Goal: Check status: Check status

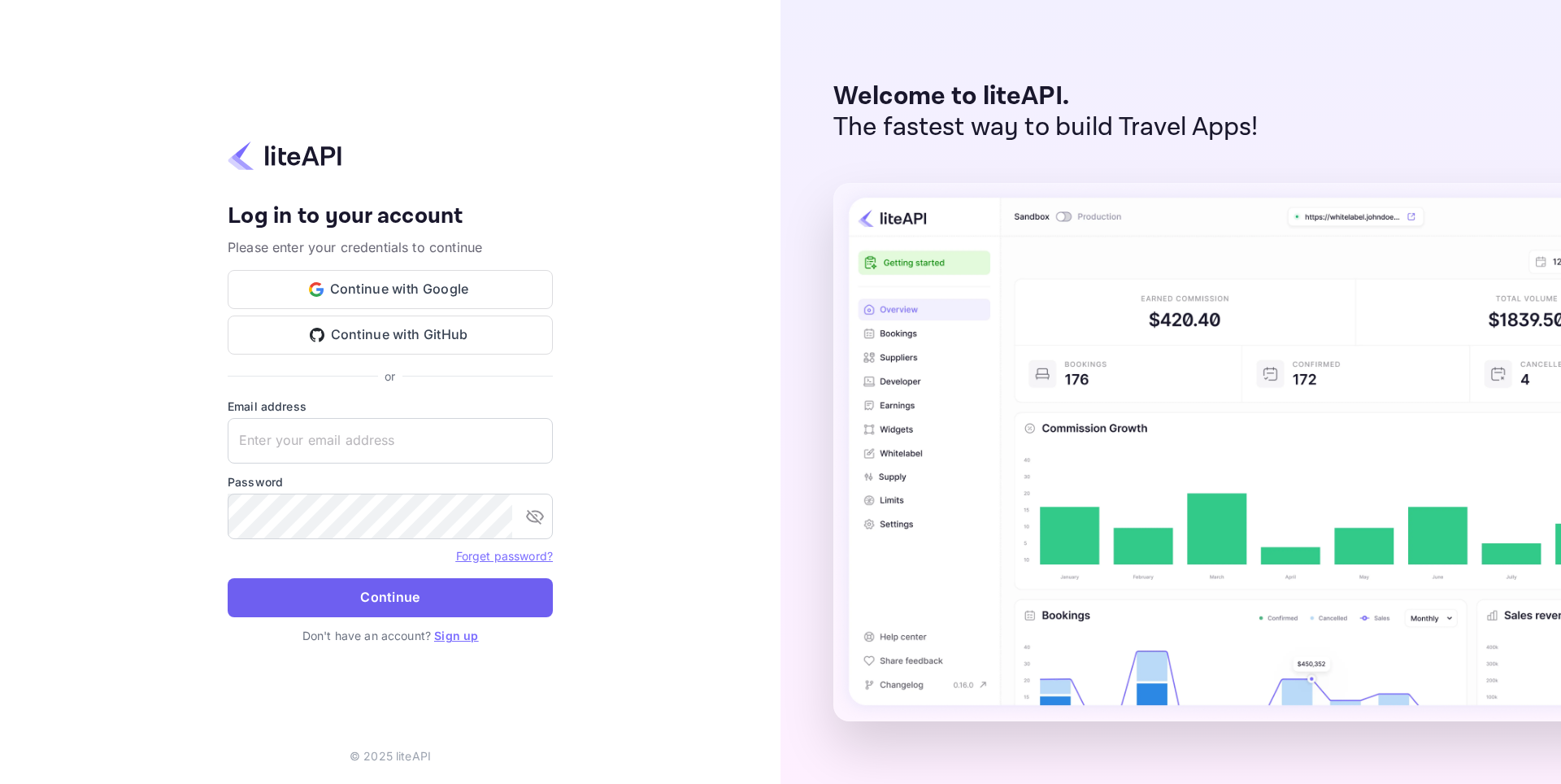
type input "[EMAIL_ADDRESS][DOMAIN_NAME]"
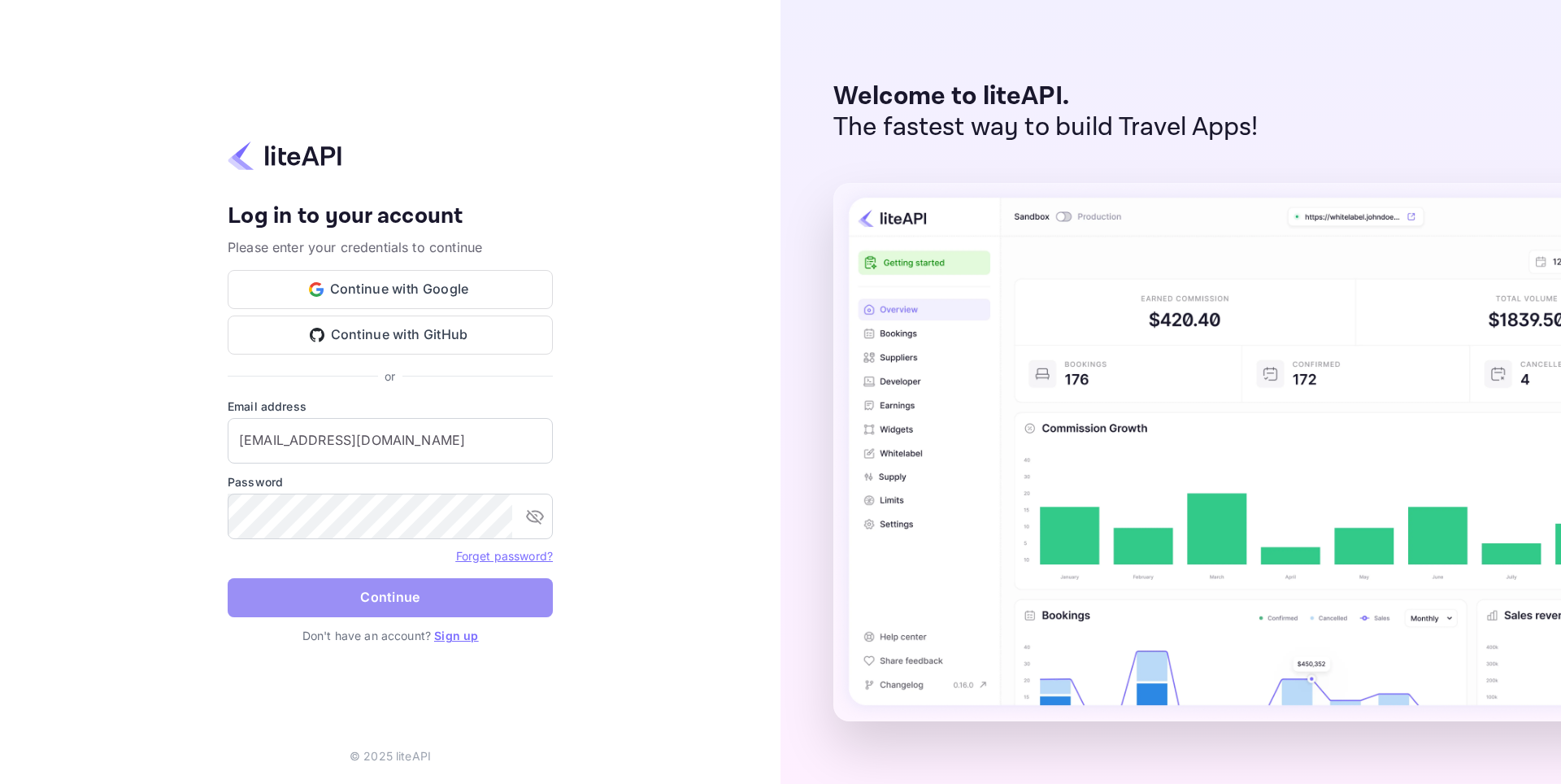
click at [453, 608] on button "Continue" at bounding box center [390, 597] width 325 height 39
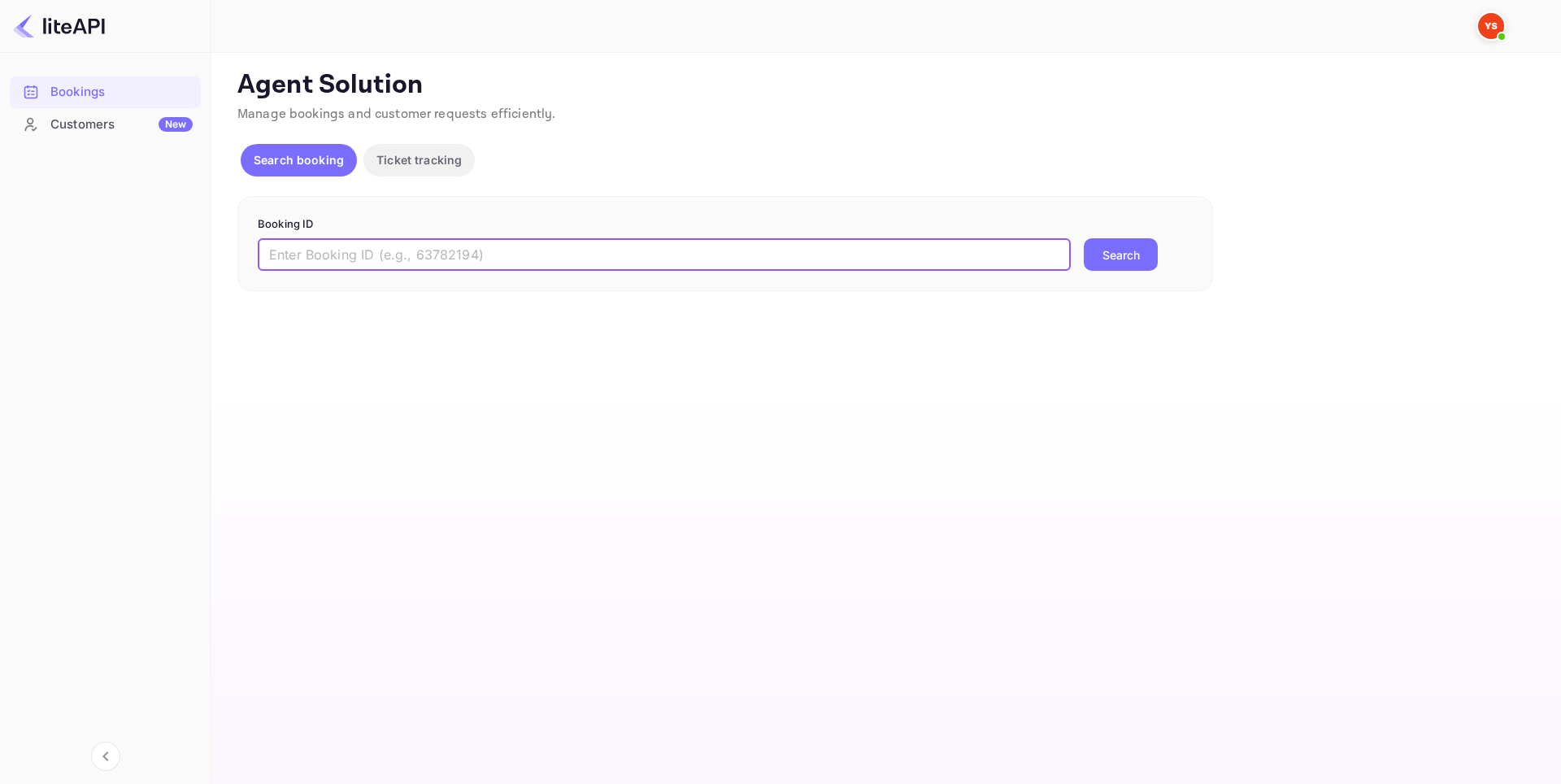
paste input "9185726"
type input "9185726"
click at [1142, 261] on button "Search" at bounding box center [1121, 254] width 74 height 33
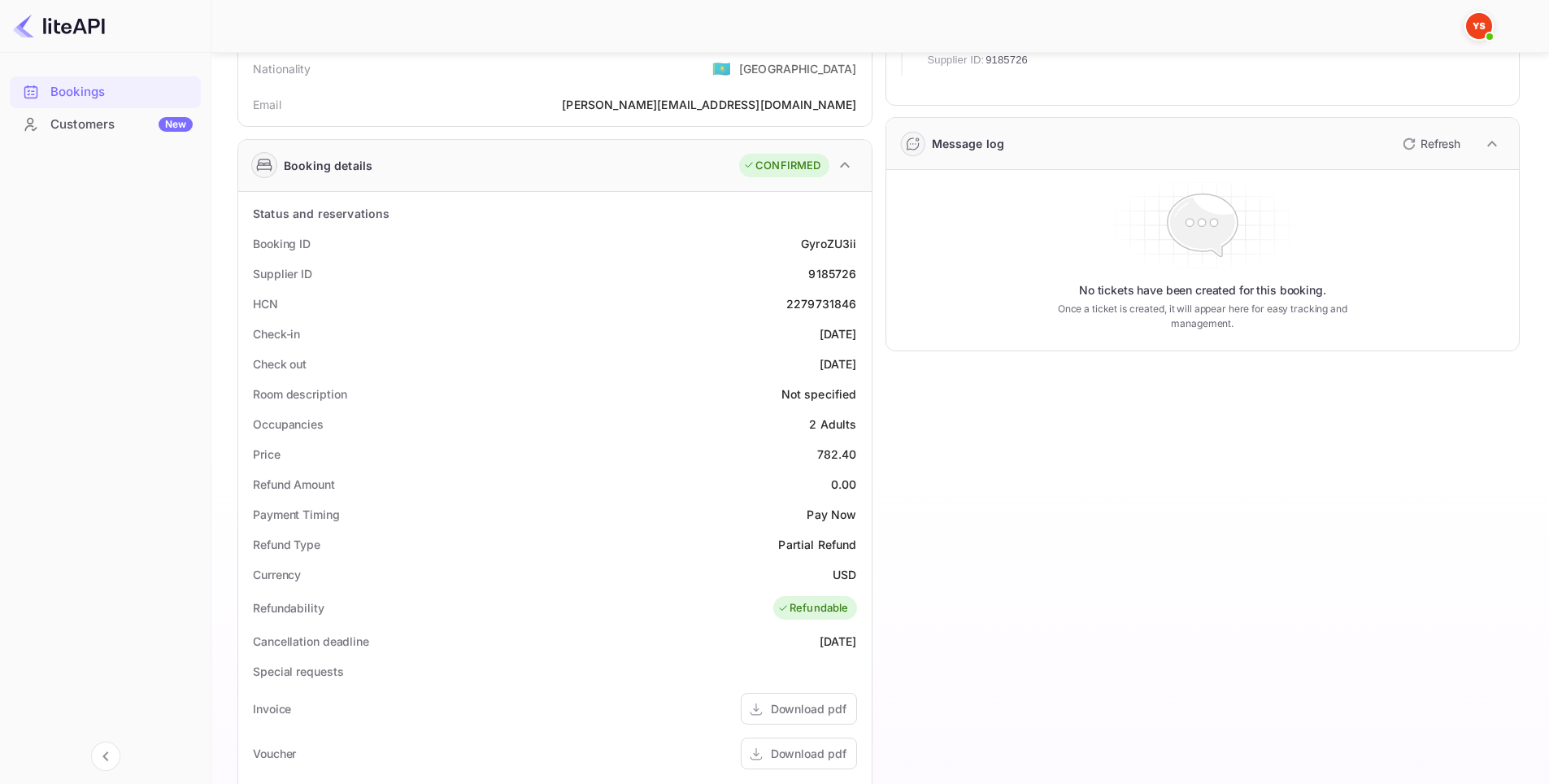
scroll to position [496, 0]
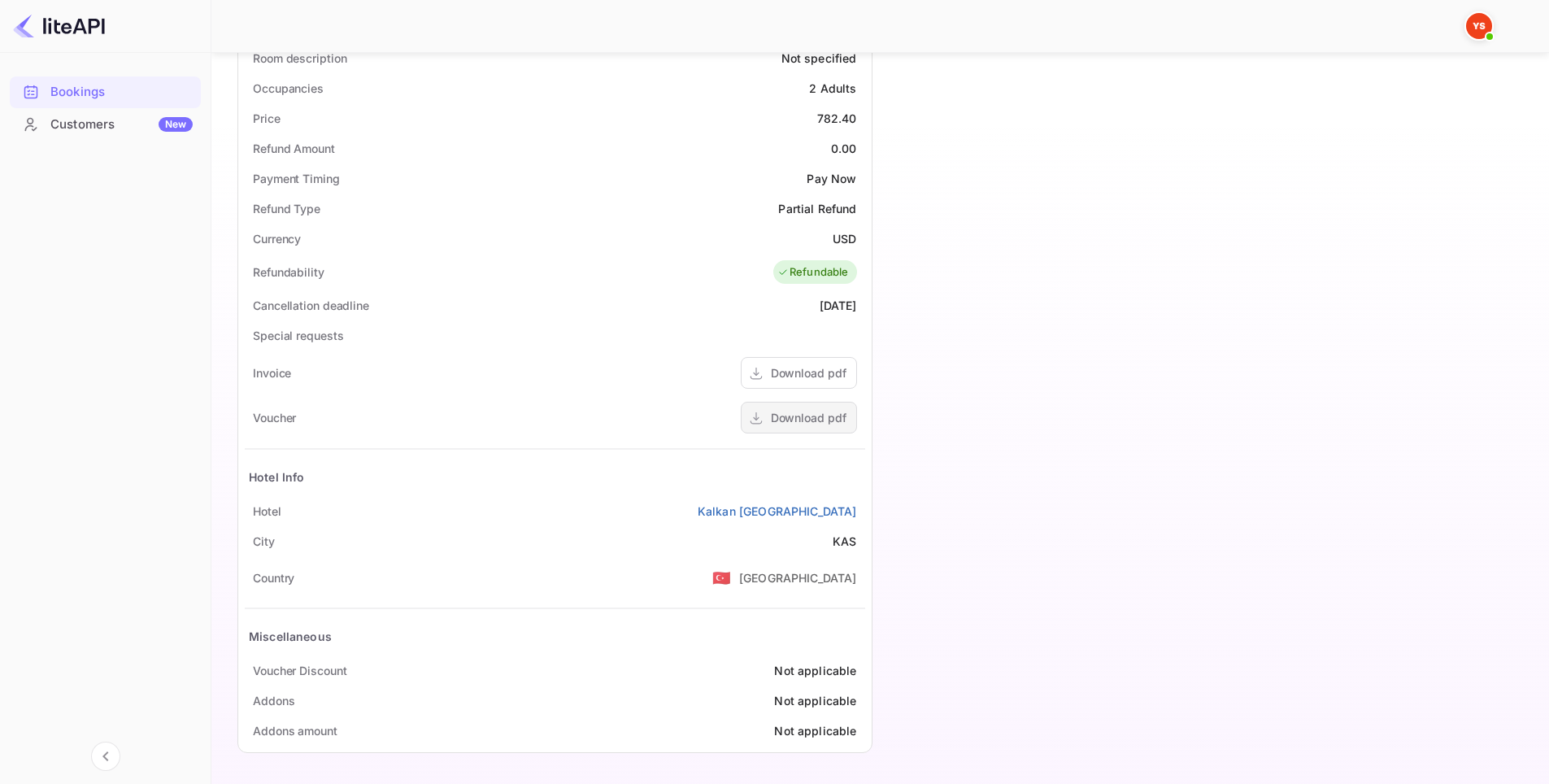
click at [826, 416] on div "Download pdf" at bounding box center [809, 417] width 76 height 17
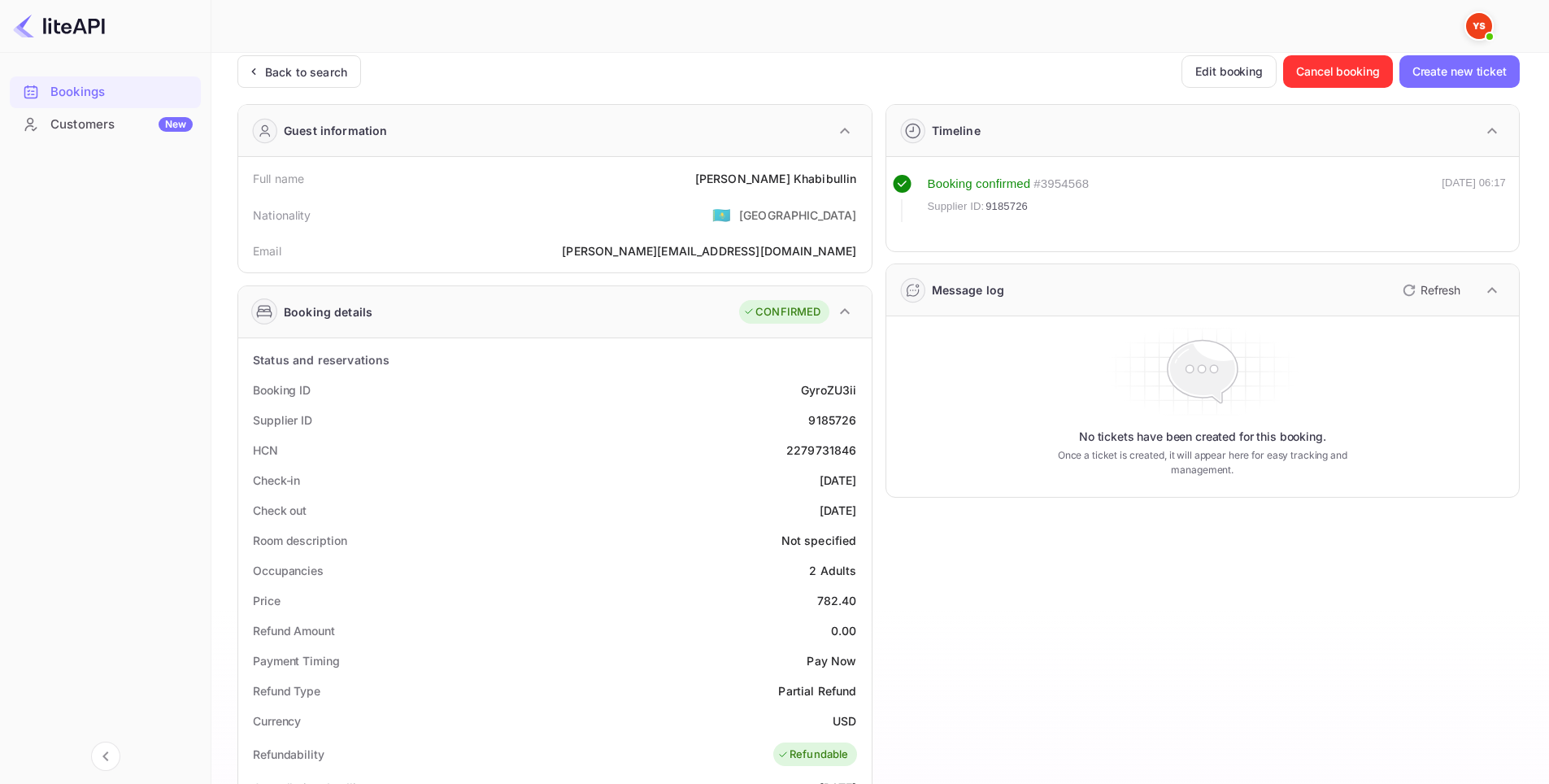
scroll to position [0, 0]
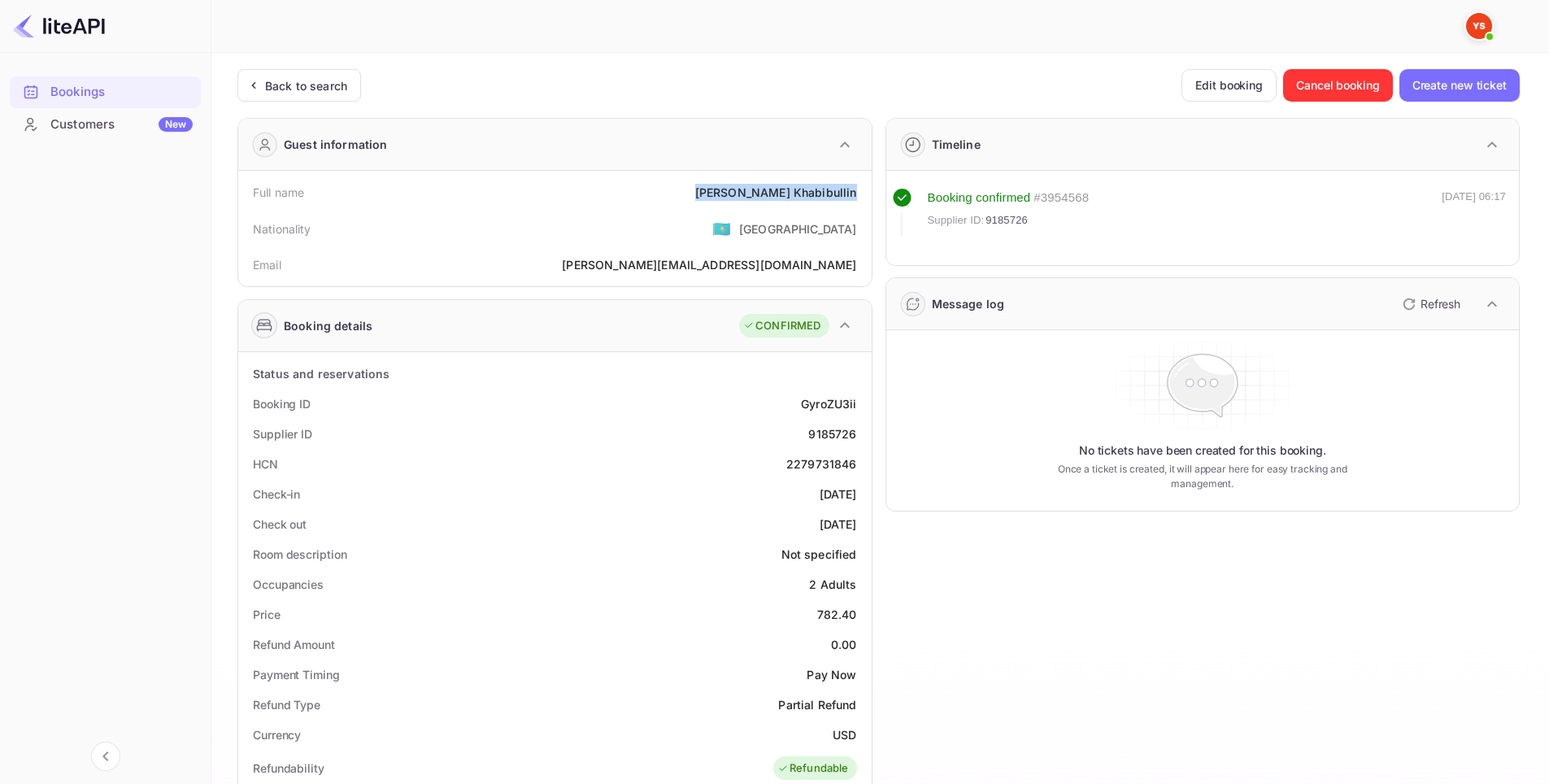
drag, startPoint x: 864, startPoint y: 192, endPoint x: 757, endPoint y: 176, distance: 108.2
click at [757, 176] on div "Full name [PERSON_NAME] Nationality 🇰🇿 [DEMOGRAPHIC_DATA] Email [PERSON_NAME][E…" at bounding box center [555, 228] width 633 height 116
copy div "[PERSON_NAME]"
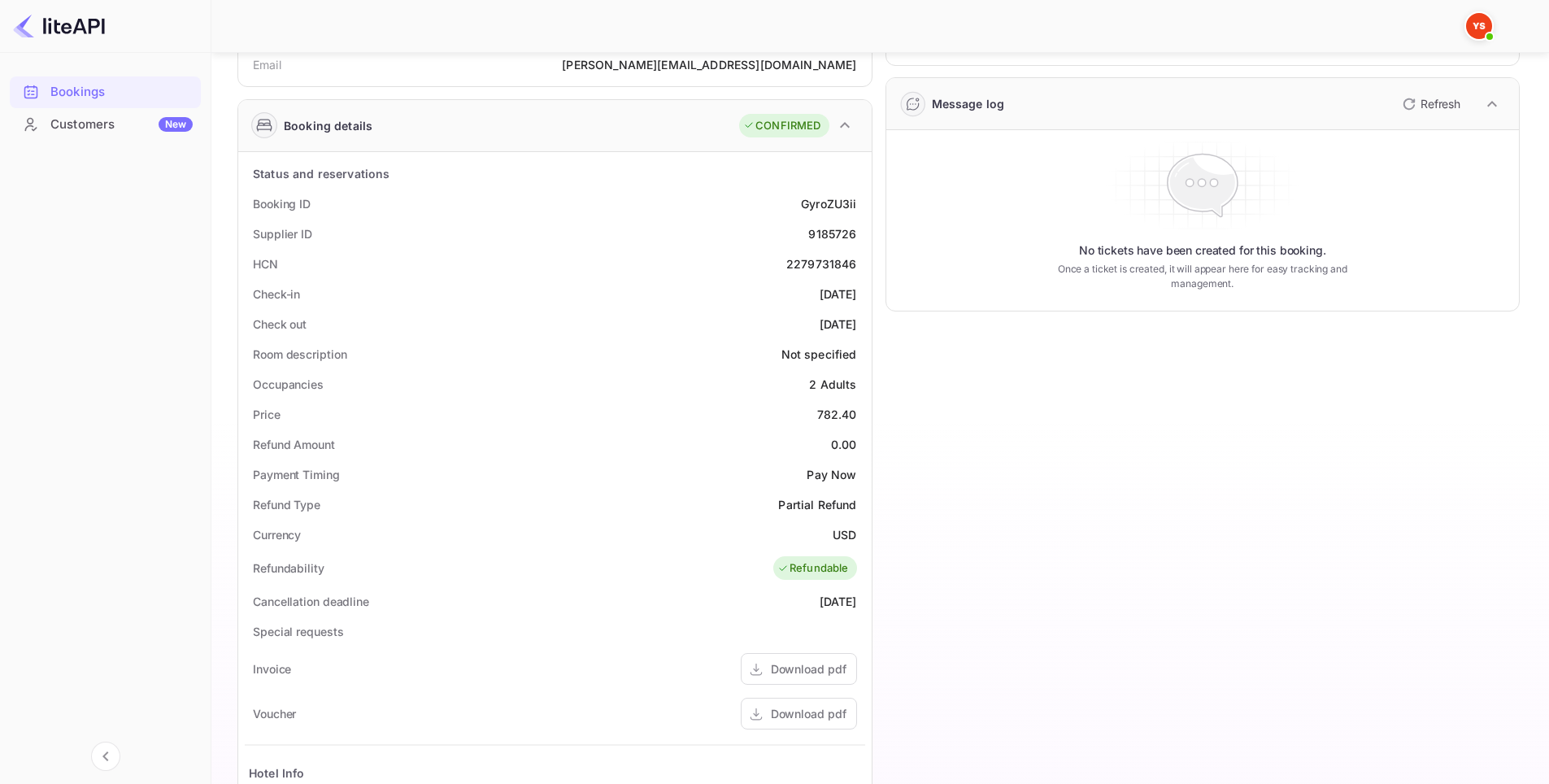
scroll to position [89, 0]
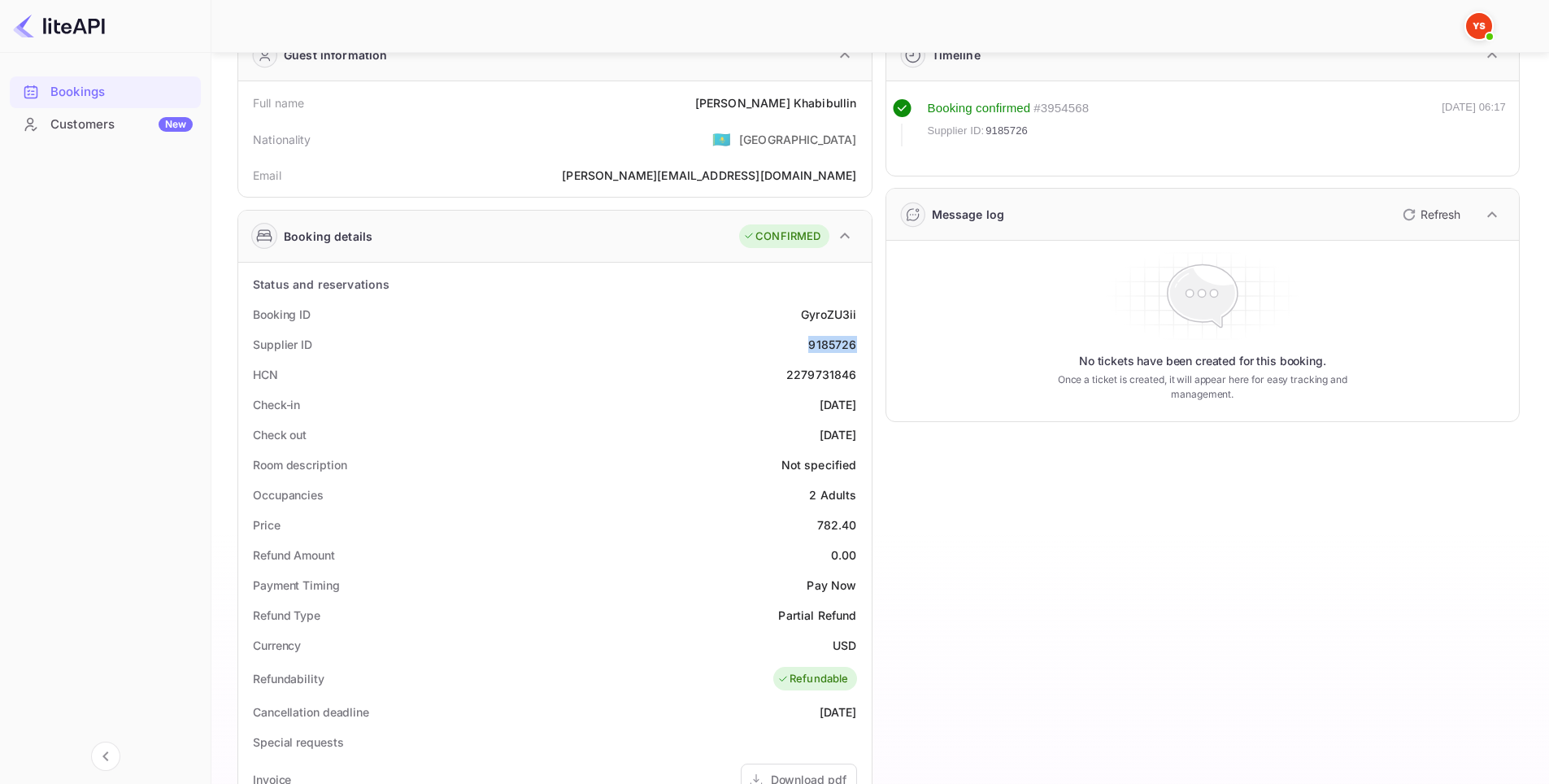
drag, startPoint x: 858, startPoint y: 341, endPoint x: 810, endPoint y: 347, distance: 48.4
click at [810, 347] on div "Supplier ID 9185726" at bounding box center [554, 344] width 620 height 30
copy div "9185726"
drag, startPoint x: 863, startPoint y: 406, endPoint x: 772, endPoint y: 398, distance: 91.4
click at [772, 398] on div "Check-in [DATE]" at bounding box center [554, 405] width 620 height 30
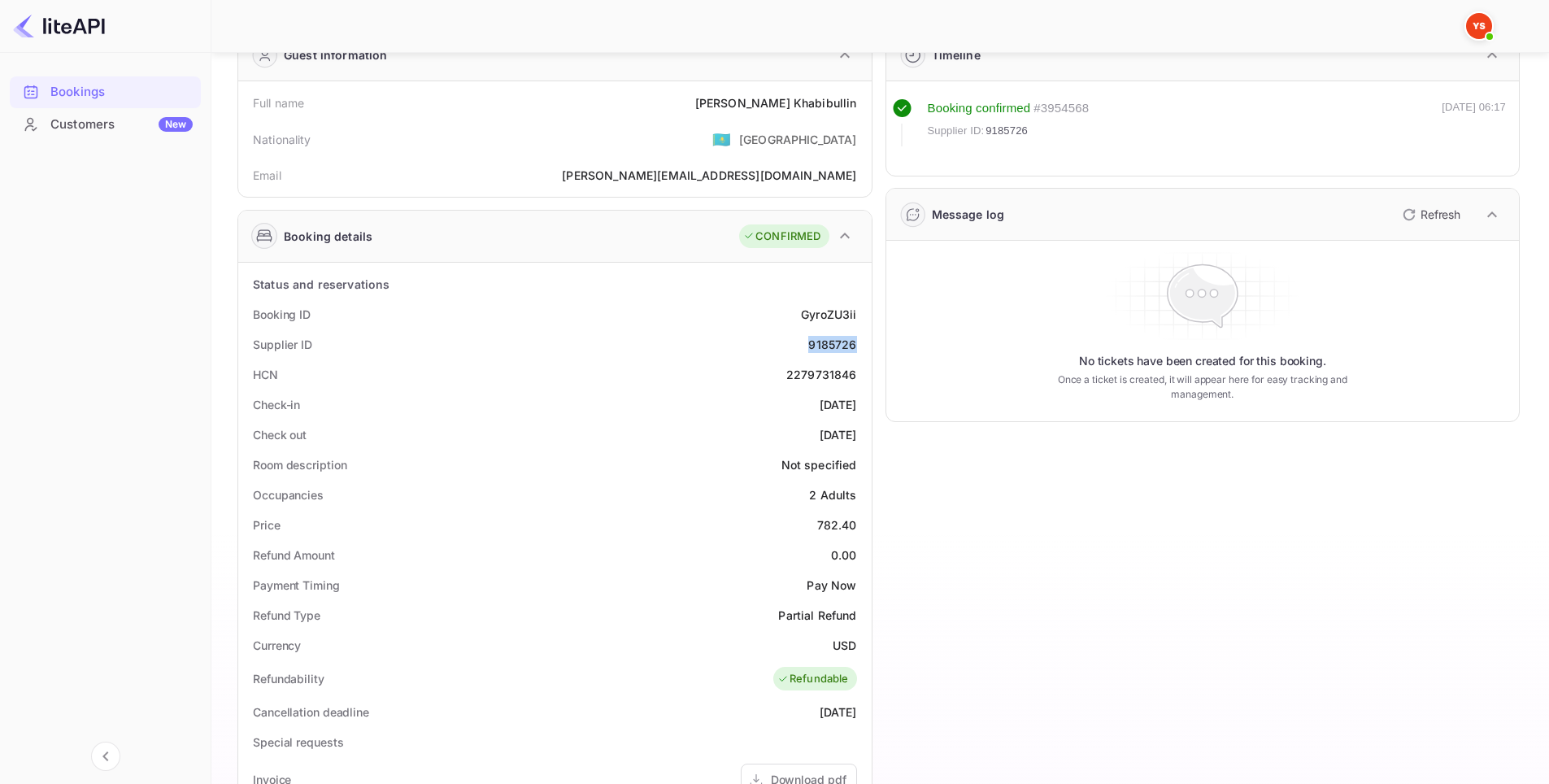
copy div "[DATE]"
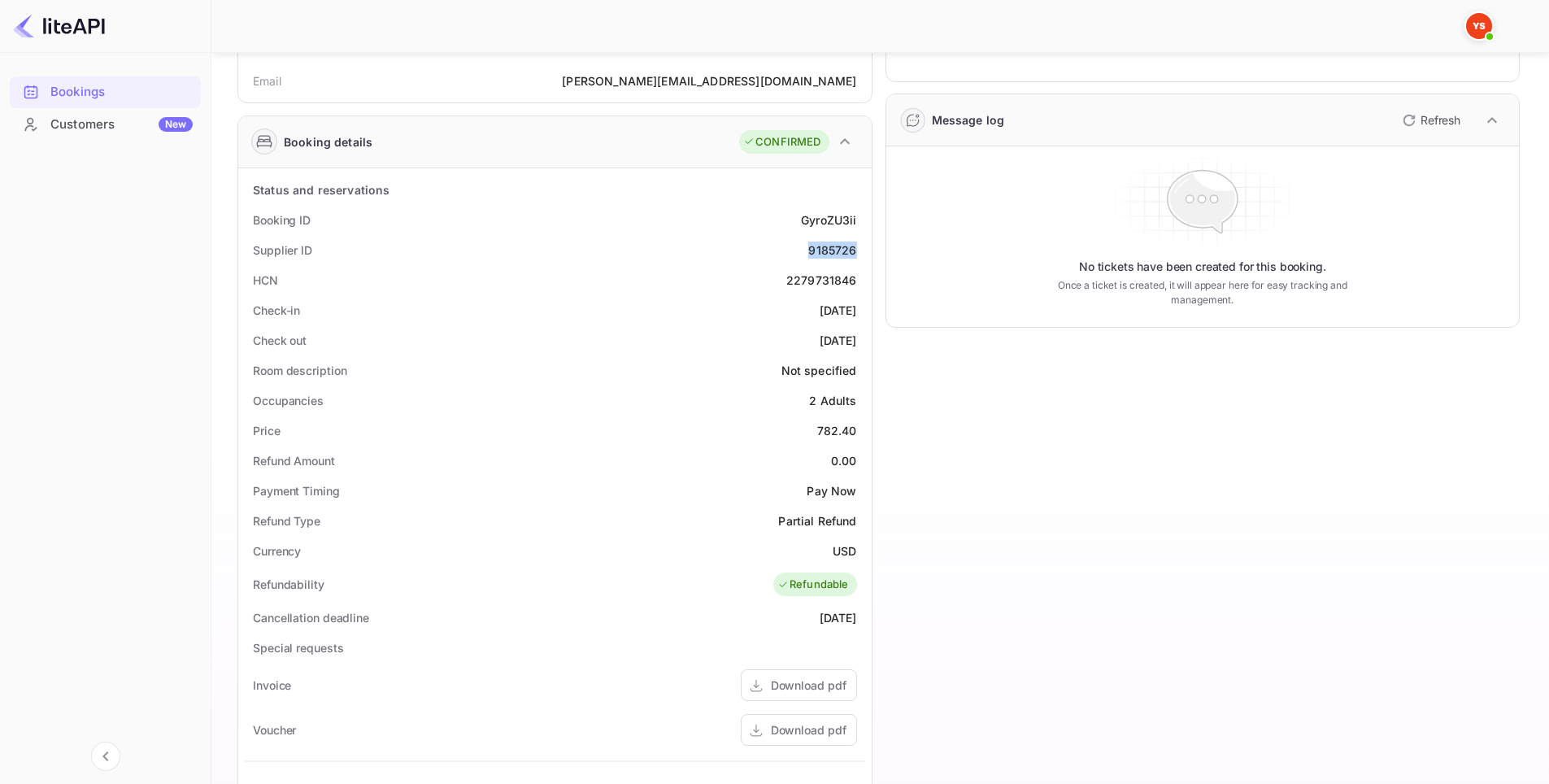
scroll to position [496, 0]
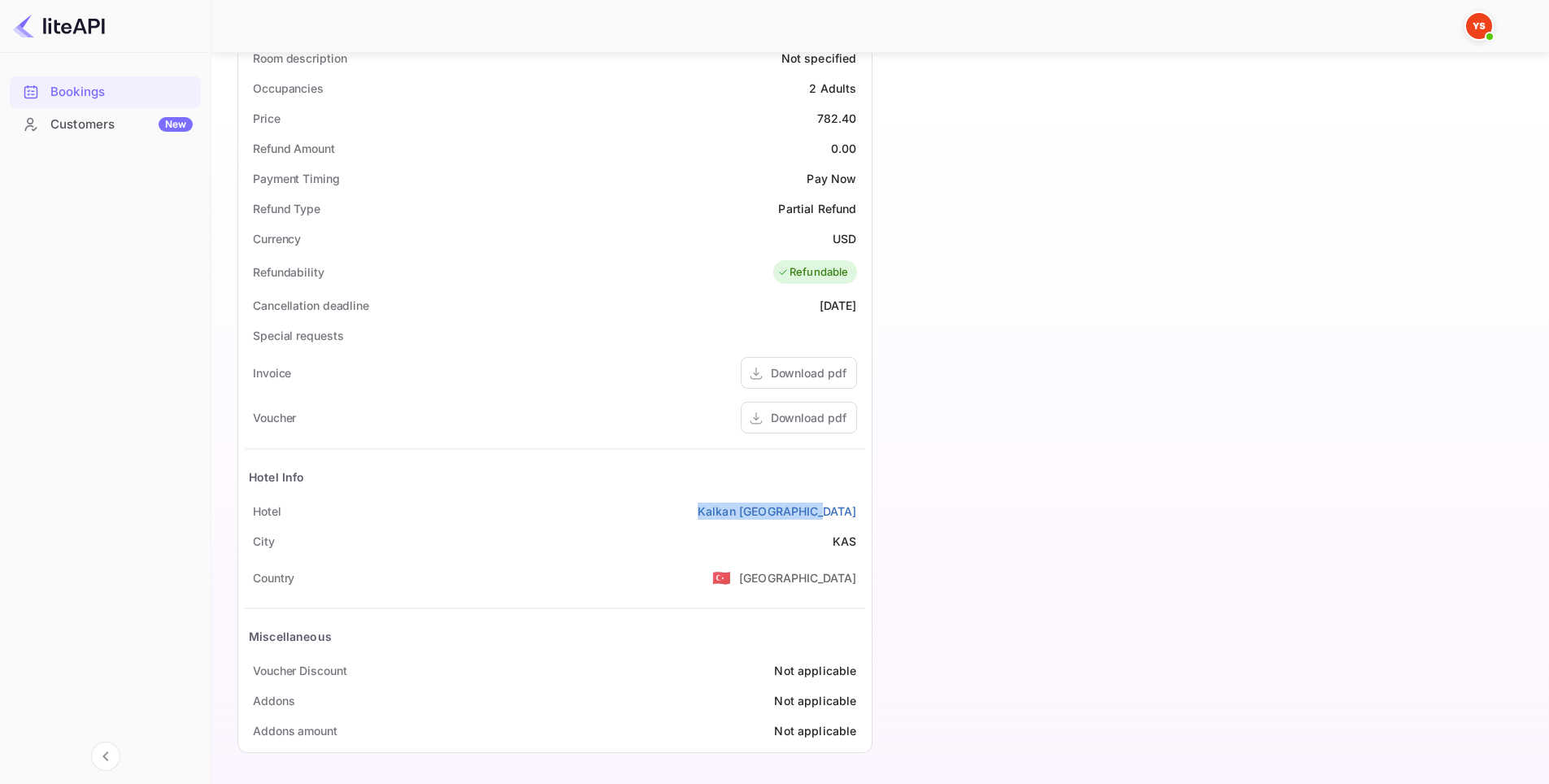
drag, startPoint x: 859, startPoint y: 519, endPoint x: 741, endPoint y: 509, distance: 118.4
click at [741, 509] on div "Hotel [GEOGRAPHIC_DATA]" at bounding box center [554, 511] width 620 height 30
copy link "Kalkan [GEOGRAPHIC_DATA]"
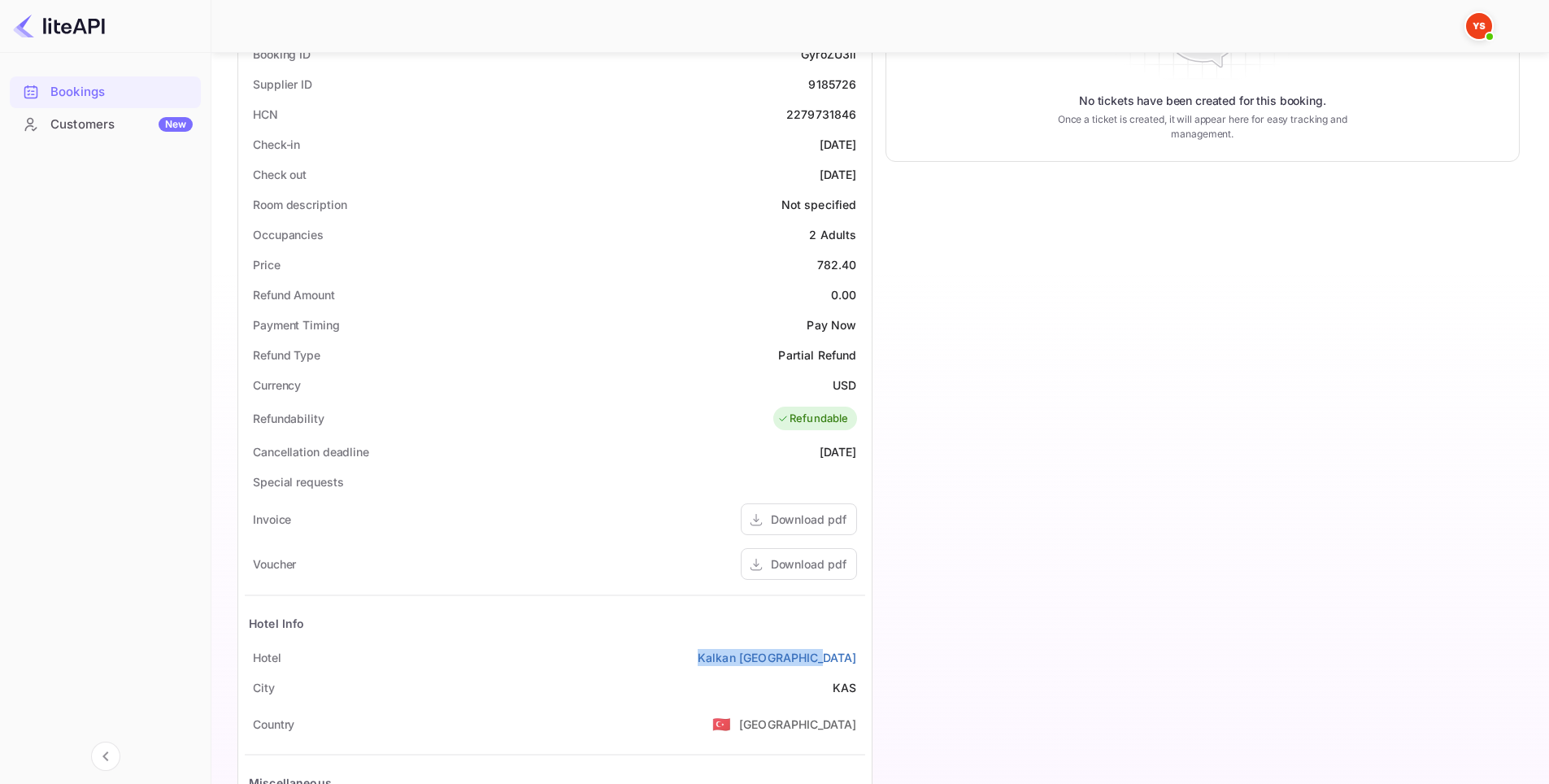
scroll to position [0, 0]
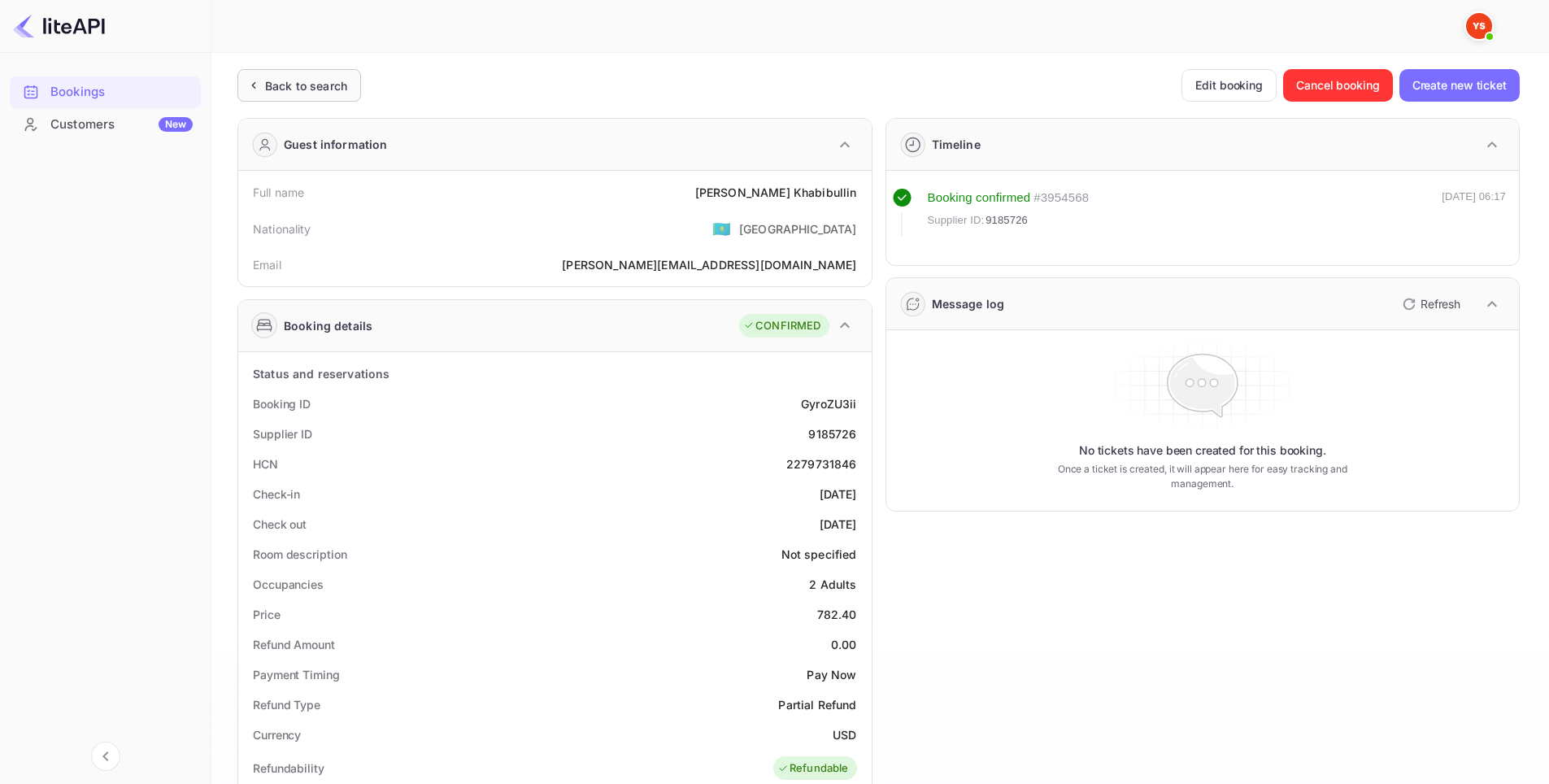
click at [322, 95] on div "Back to search" at bounding box center [299, 85] width 123 height 33
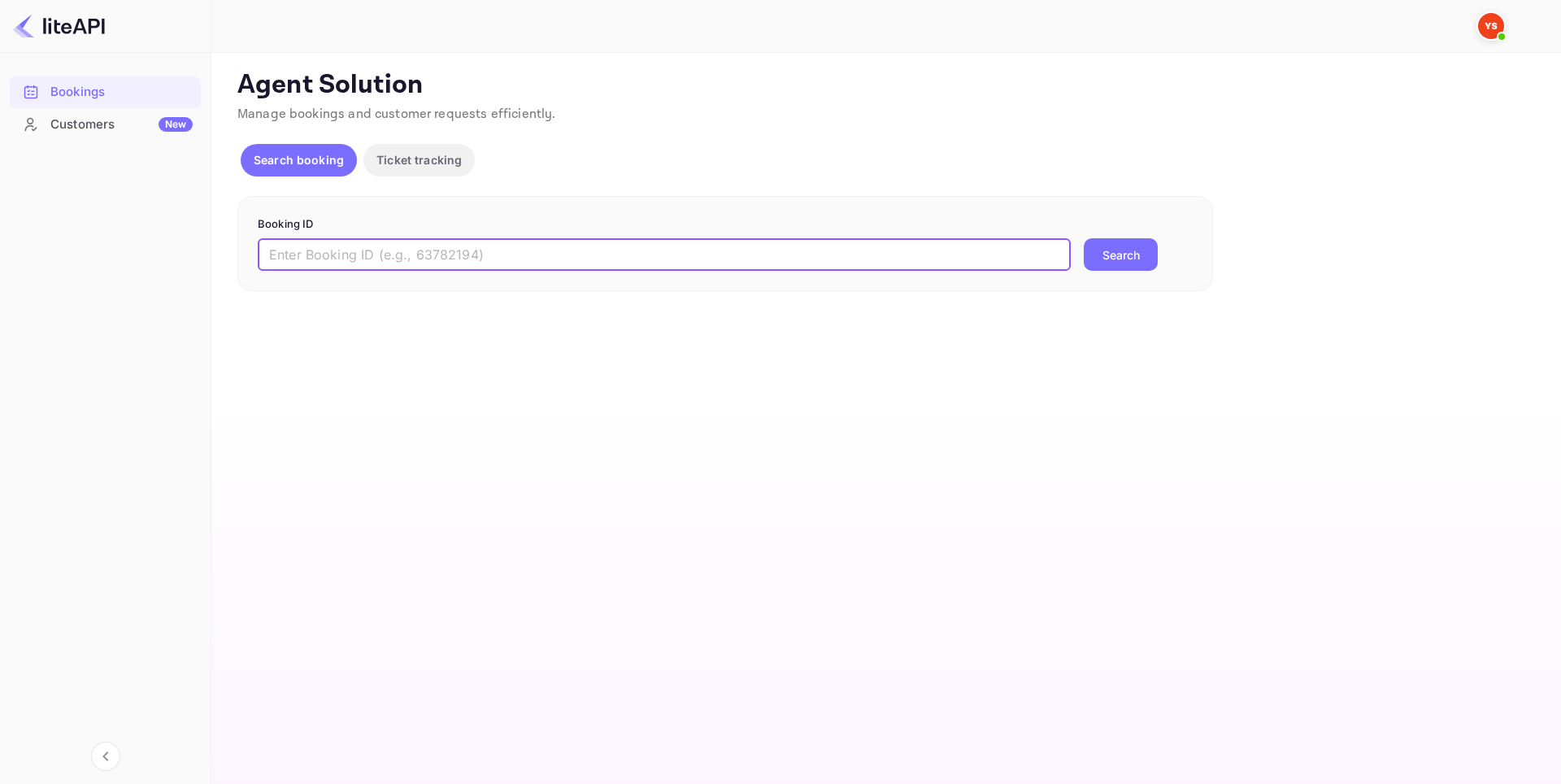
paste input "8157456"
type input "8157456"
click at [1096, 259] on button "Search" at bounding box center [1121, 254] width 74 height 33
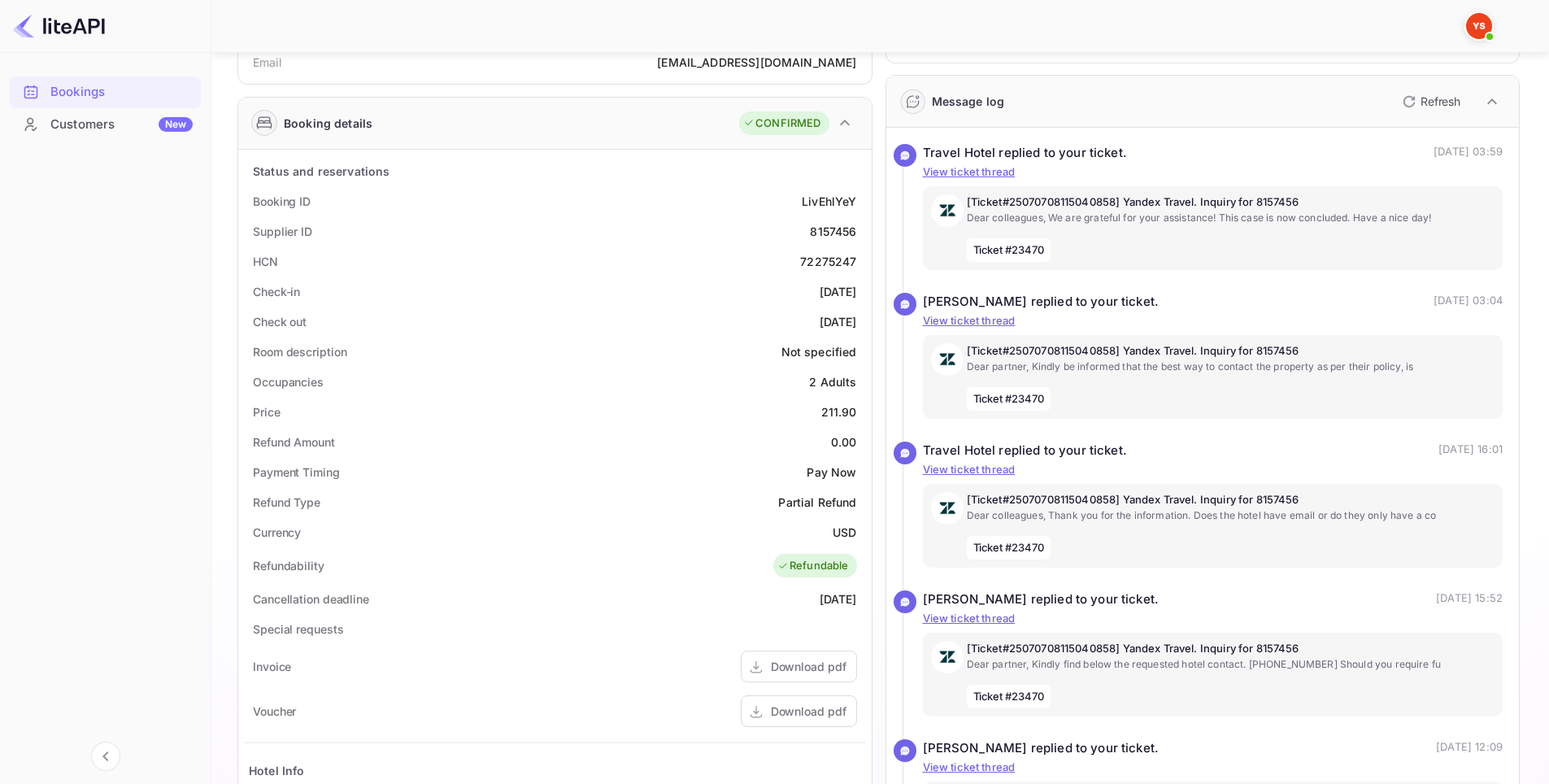
scroll to position [244, 0]
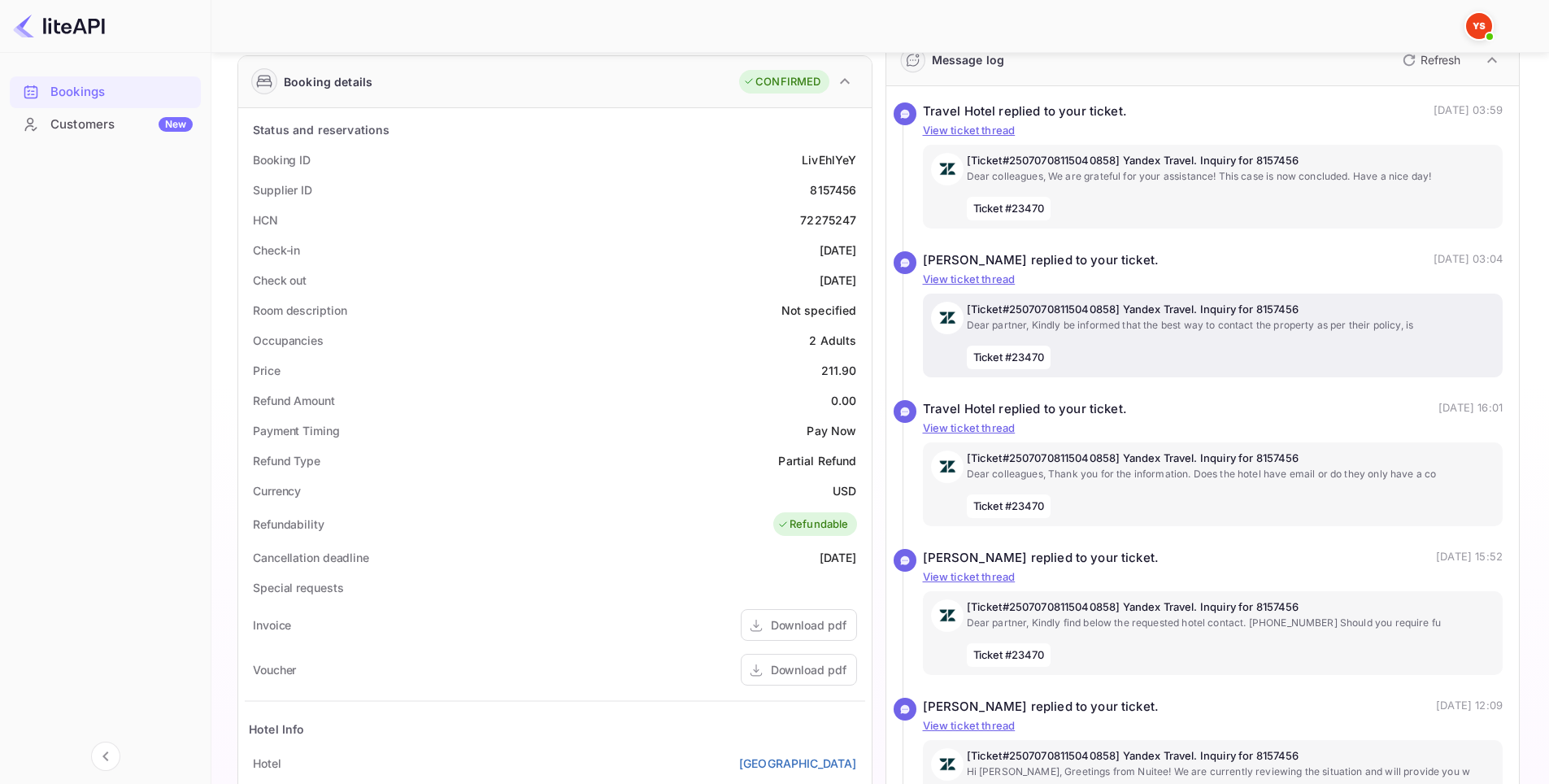
click at [1224, 343] on div "[Ticket#25070708115040858] Yandex Travel. Inquiry for 8157456 Dear partner, Kin…" at bounding box center [1231, 335] width 528 height 68
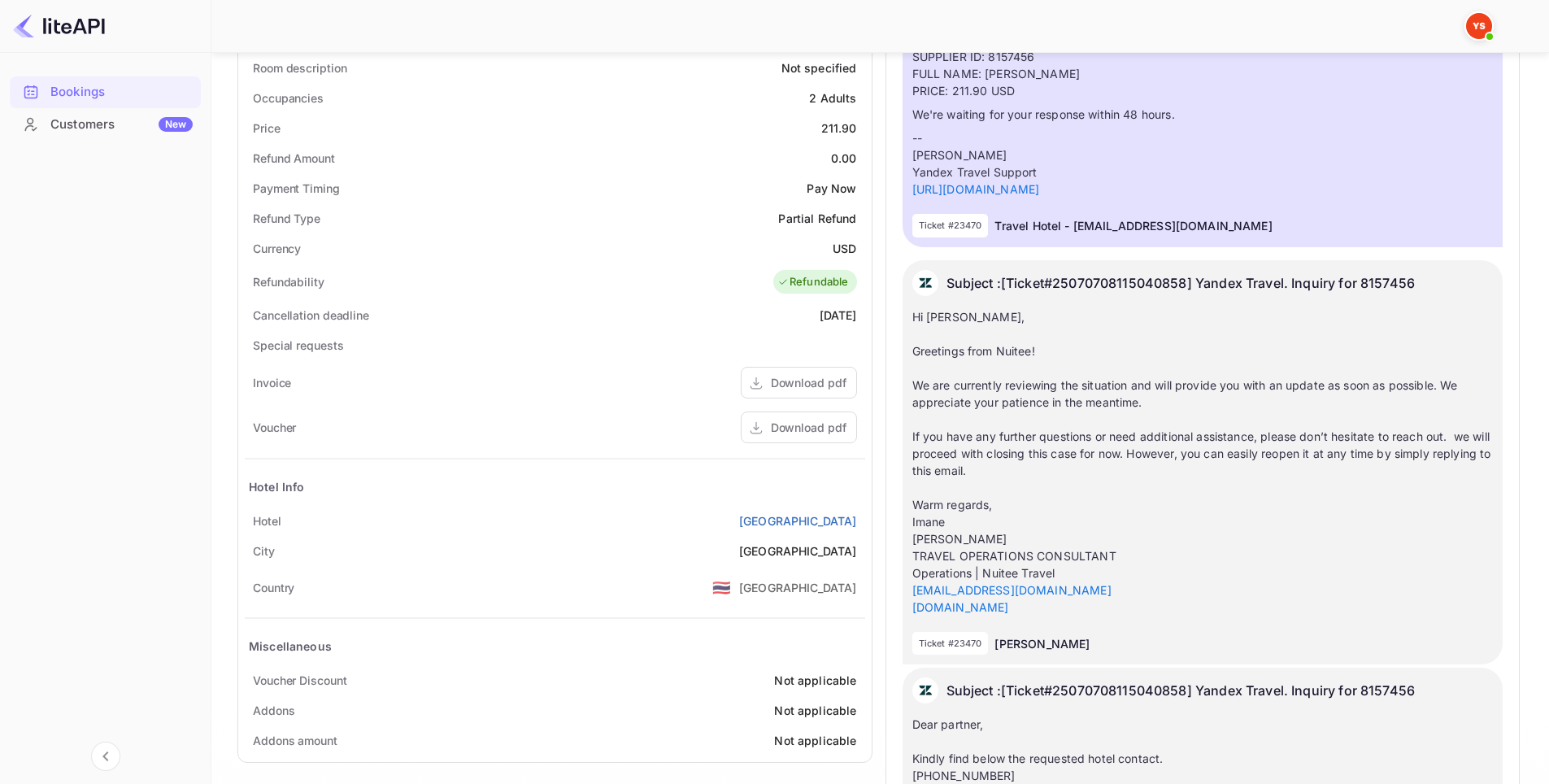
scroll to position [732, 0]
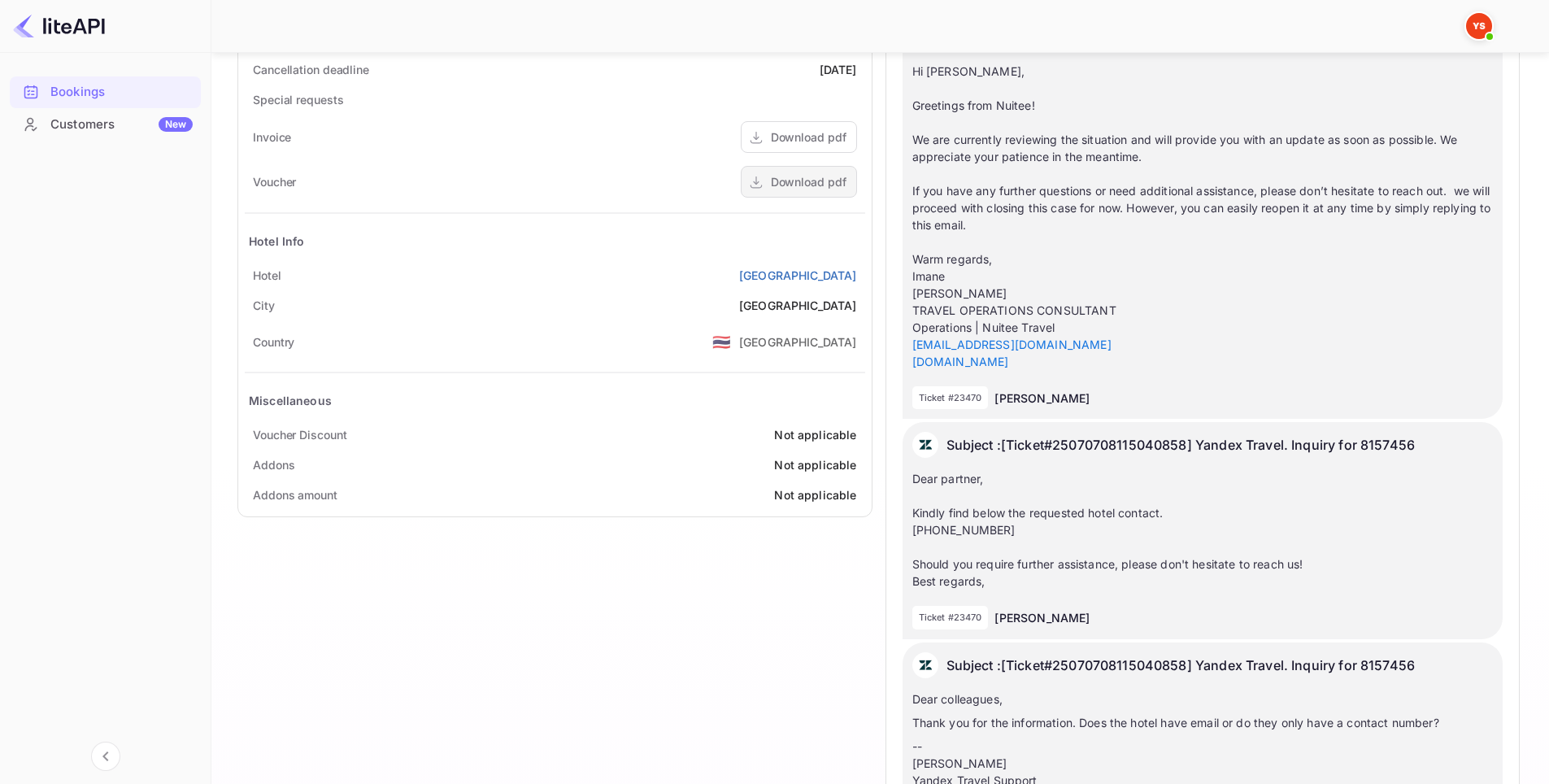
click at [784, 183] on div "Download pdf" at bounding box center [809, 181] width 76 height 17
